Goal: Information Seeking & Learning: Understand process/instructions

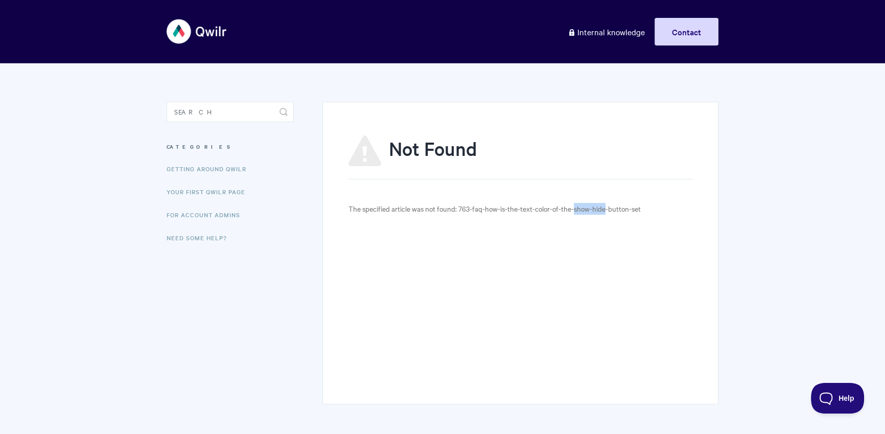
drag, startPoint x: 575, startPoint y: 209, endPoint x: 613, endPoint y: 203, distance: 38.3
click at [606, 208] on p "The specified article was not found: 763-faq-how-is-the-text-color-of-the-show-…" at bounding box center [520, 209] width 344 height 12
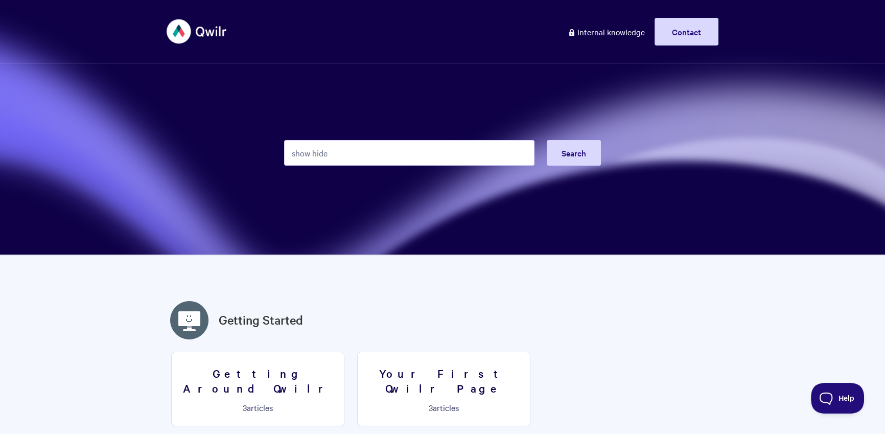
type input "show hide"
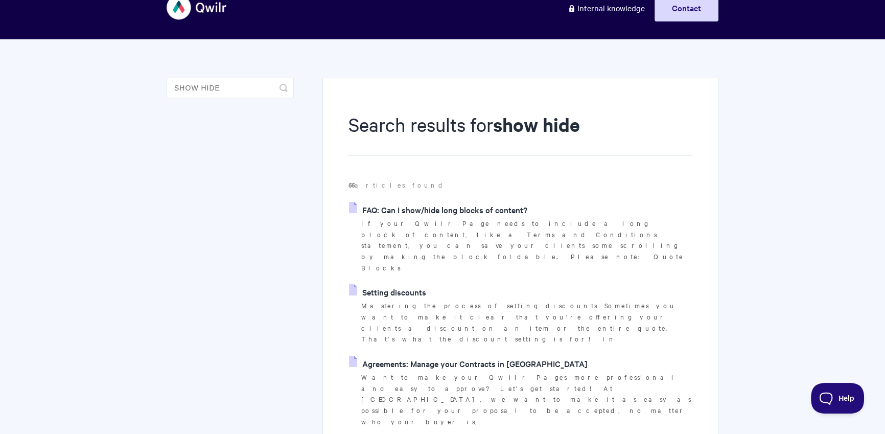
scroll to position [129, 0]
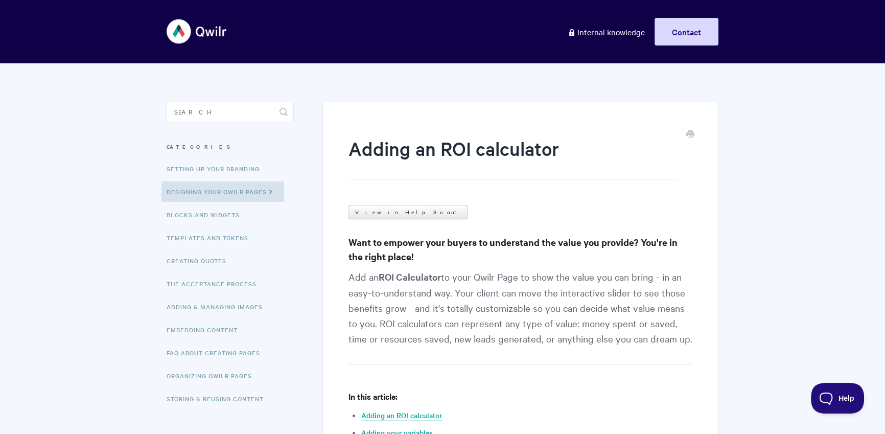
scroll to position [12, 0]
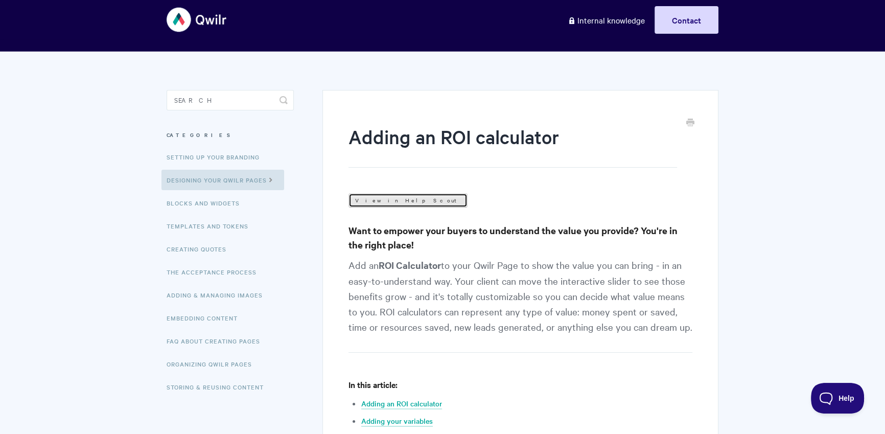
click at [400, 193] on link "View in Help Scout" at bounding box center [407, 200] width 119 height 14
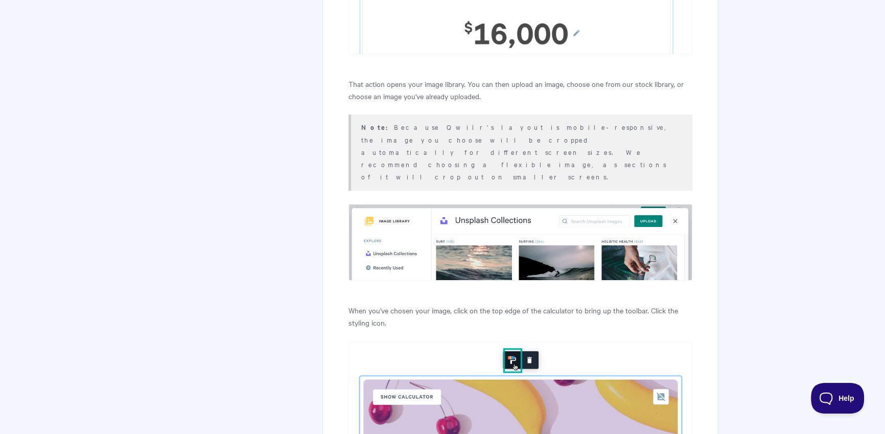
scroll to position [4954, 0]
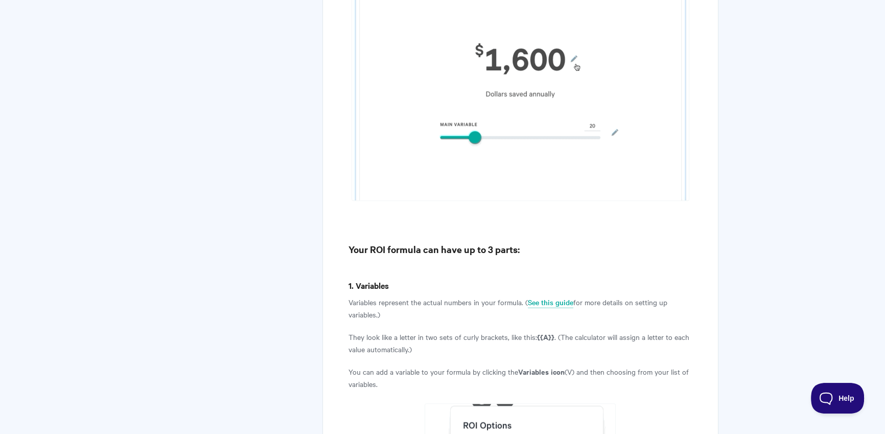
scroll to position [1051, 0]
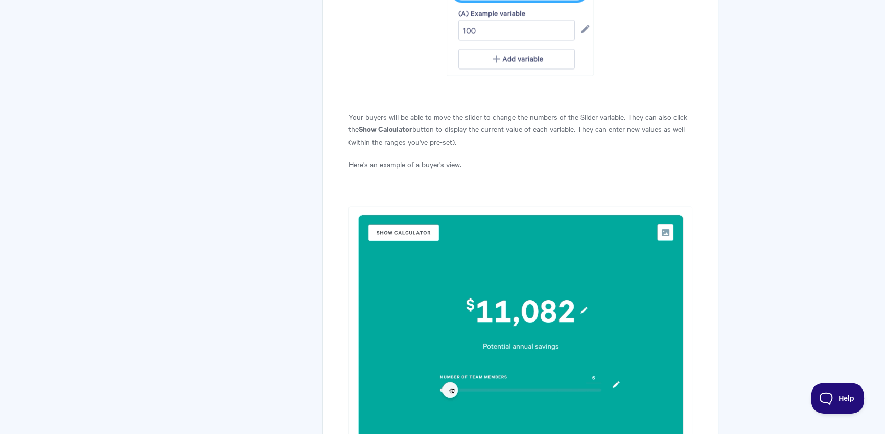
scroll to position [7049, 0]
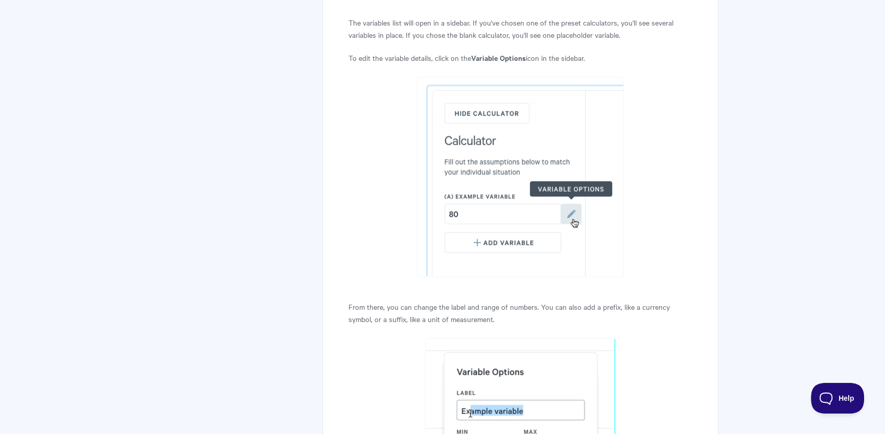
scroll to position [2306, 0]
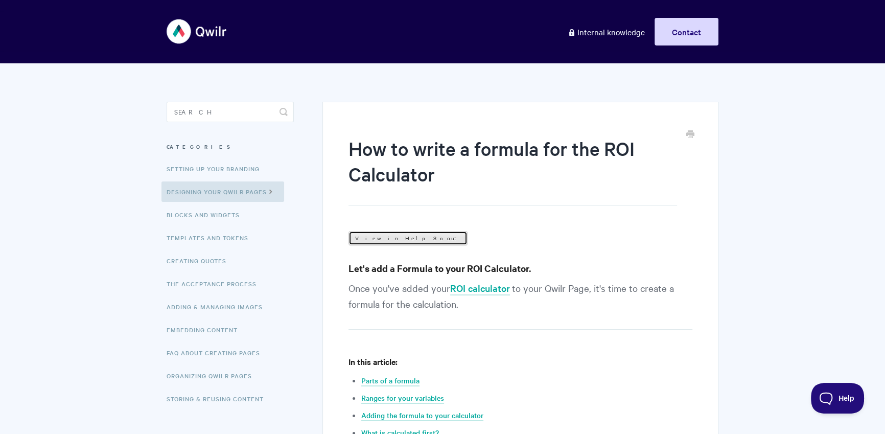
click at [383, 231] on link "View in Help Scout" at bounding box center [407, 238] width 119 height 14
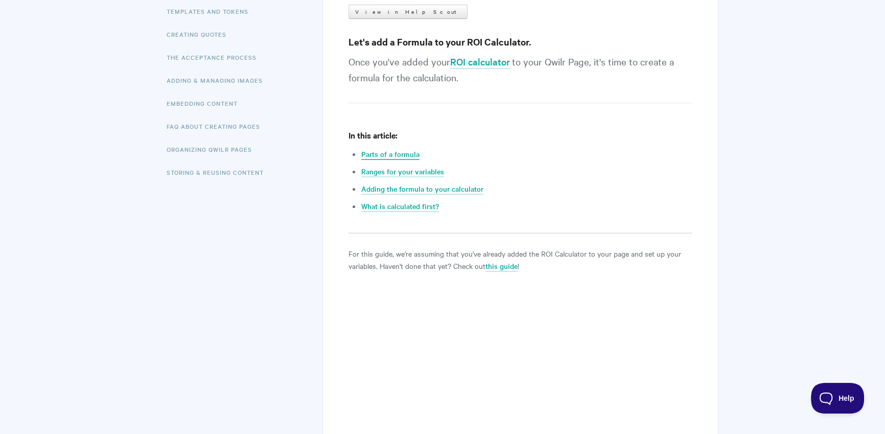
click at [401, 156] on link "Parts of a formula" at bounding box center [390, 154] width 58 height 11
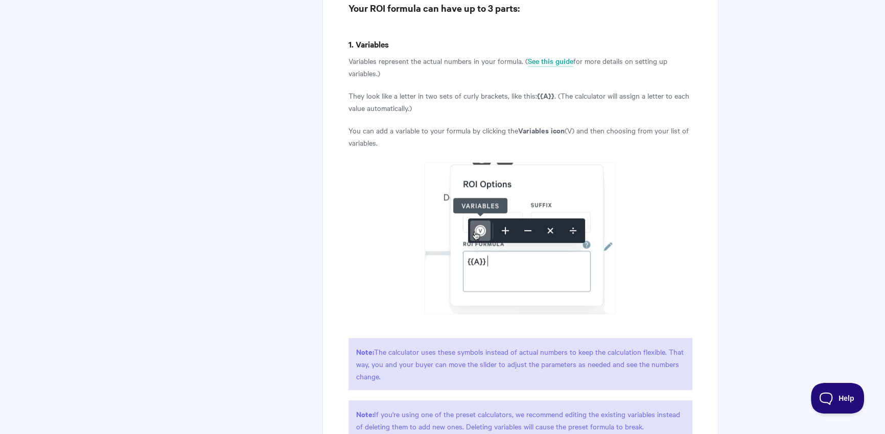
scroll to position [1142, 0]
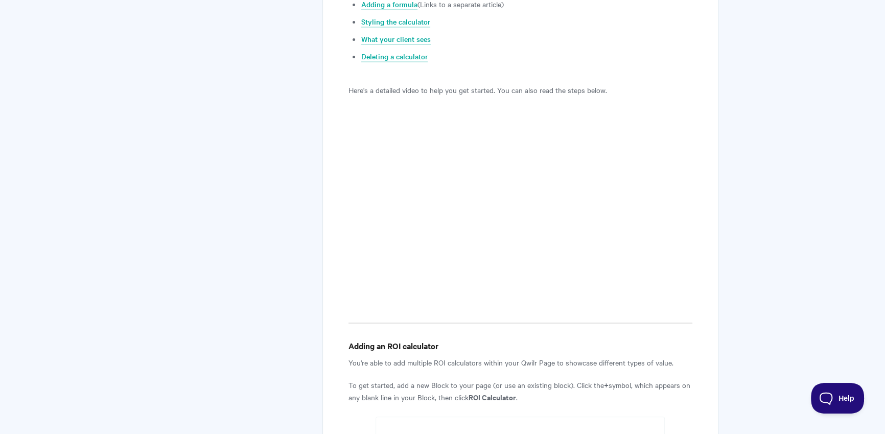
scroll to position [331, 0]
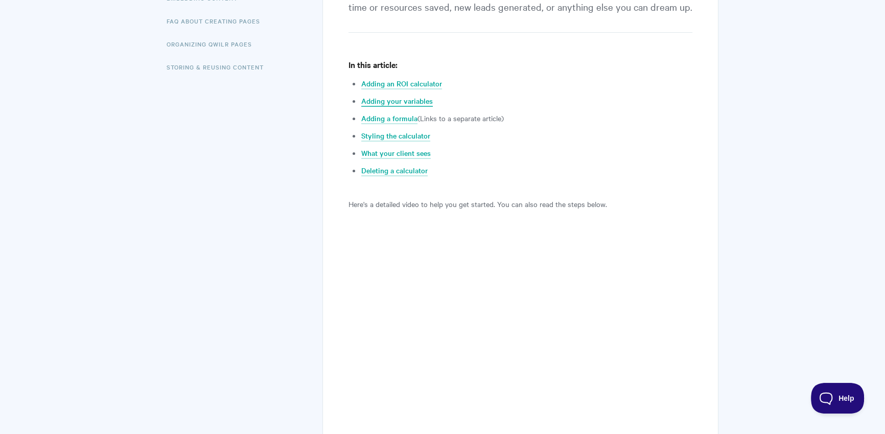
click at [415, 100] on link "Adding your variables" at bounding box center [397, 101] width 72 height 11
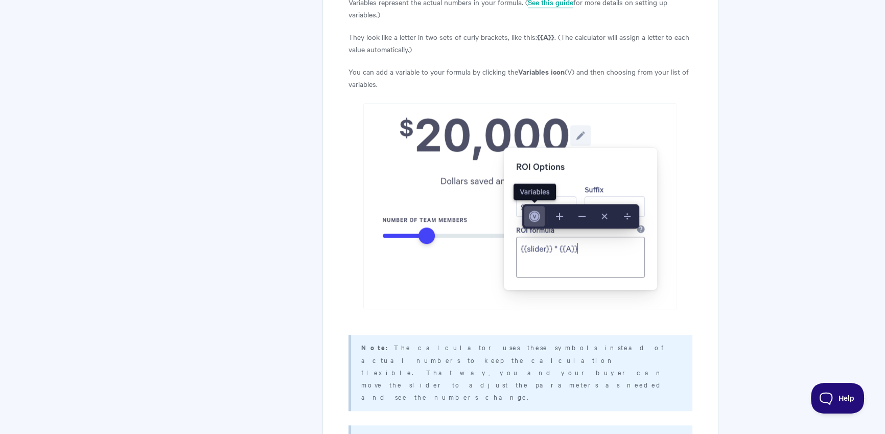
scroll to position [1217, 0]
